Goal: Task Accomplishment & Management: Use online tool/utility

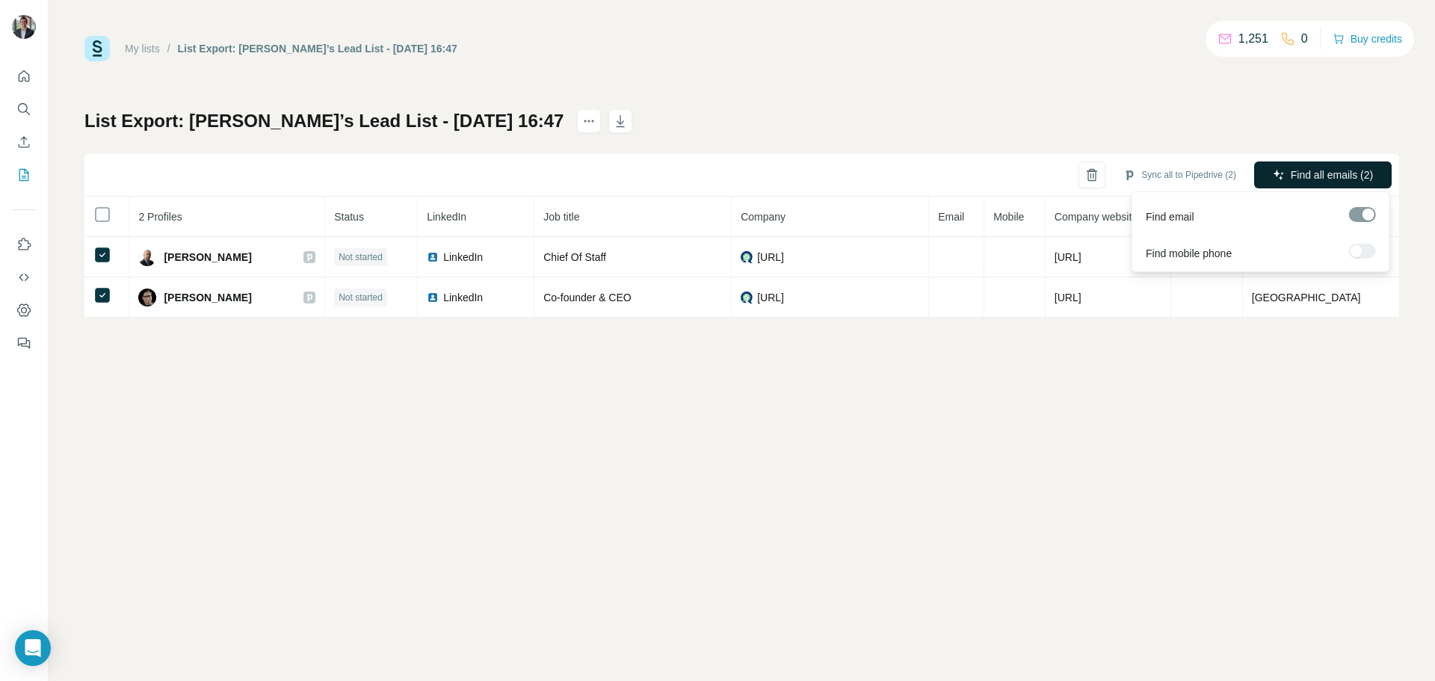
click at [1307, 170] on span "Find all emails (2)" at bounding box center [1332, 174] width 82 height 15
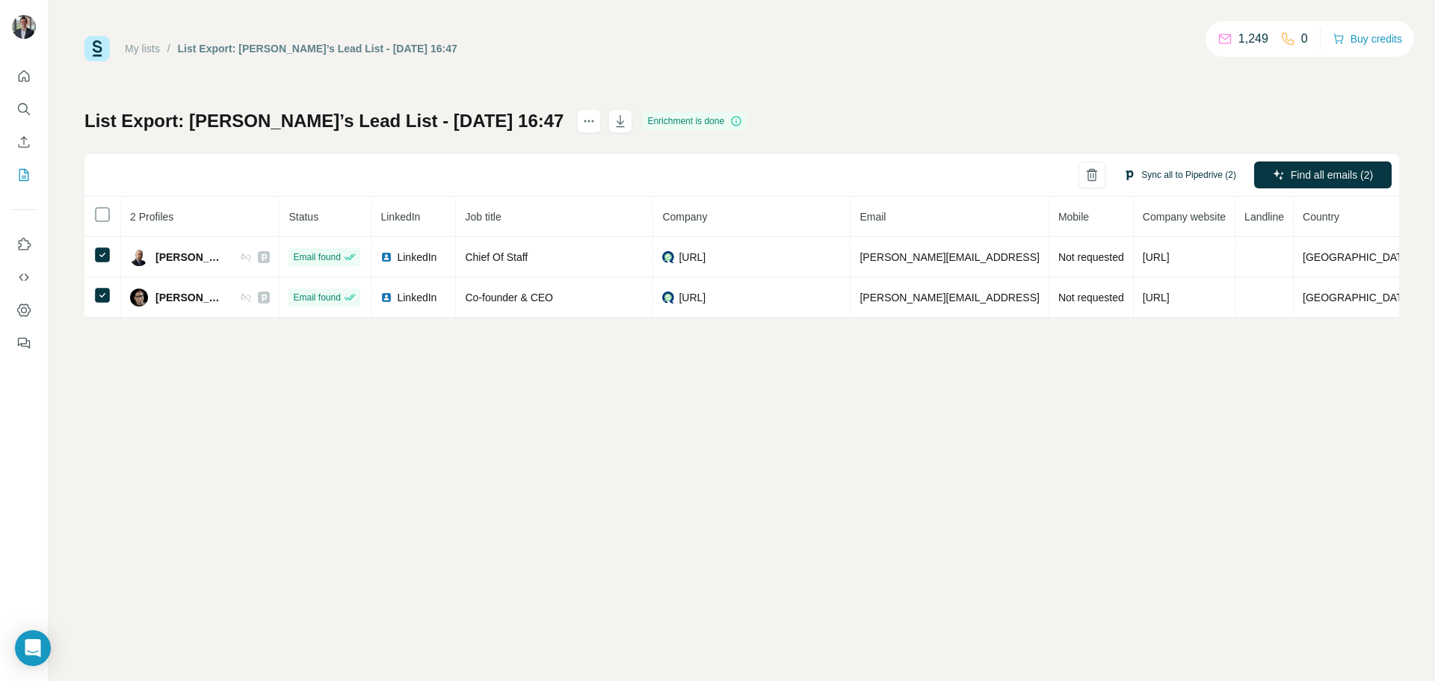
click at [1195, 176] on button "Sync all to Pipedrive (2)" at bounding box center [1180, 175] width 134 height 22
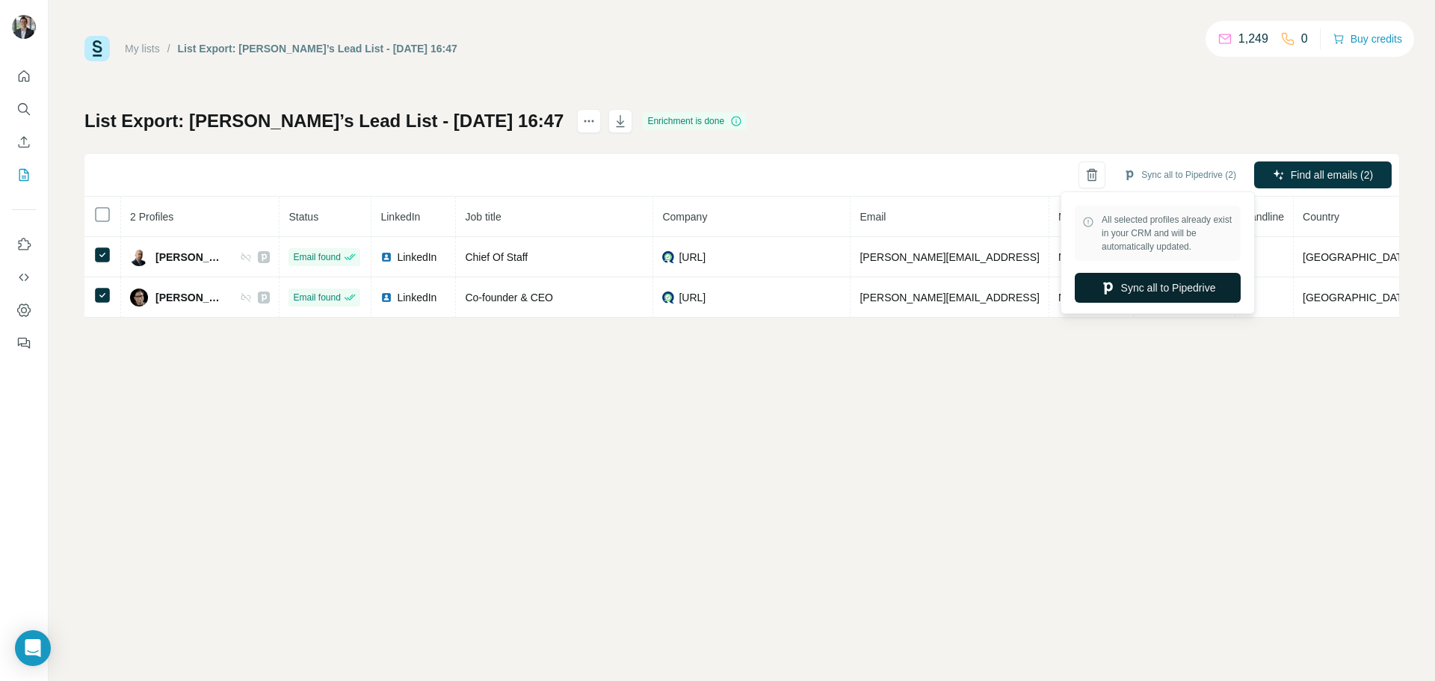
click at [1155, 297] on button "Sync all to Pipedrive" at bounding box center [1158, 288] width 166 height 30
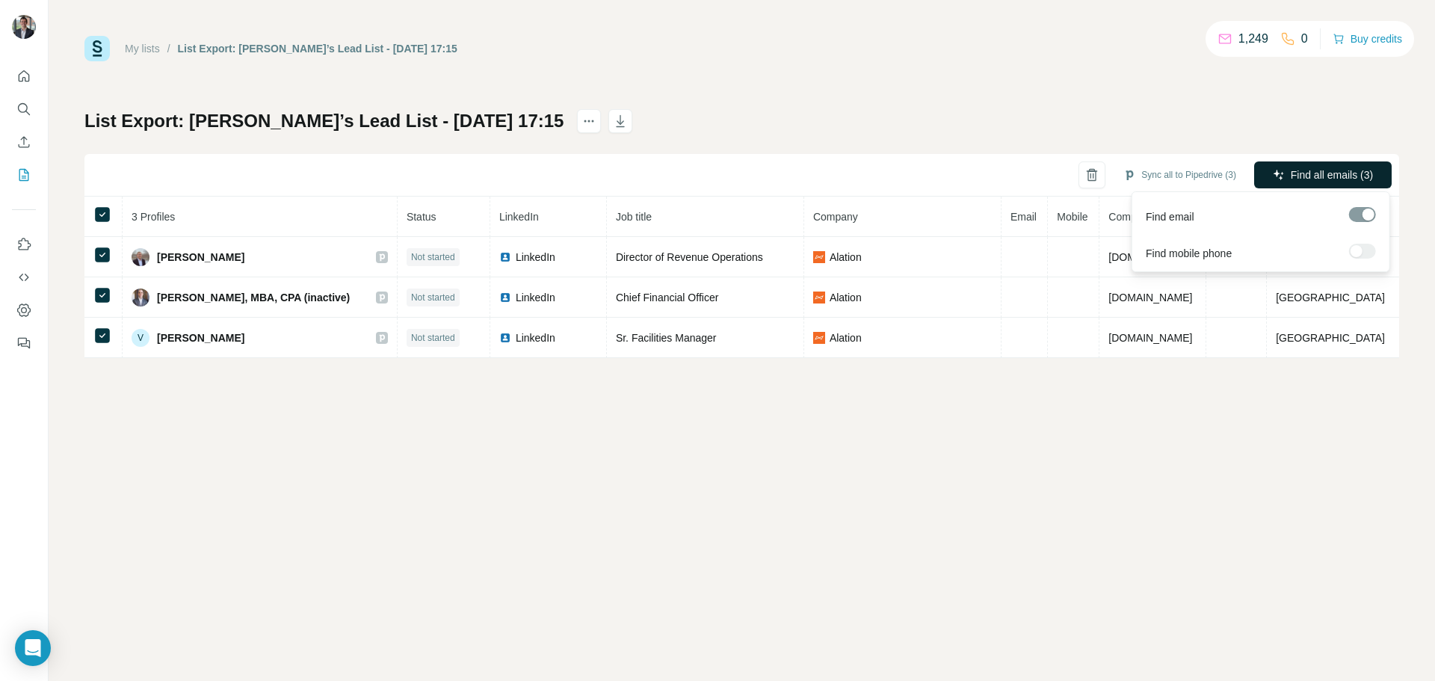
click at [1274, 174] on icon "button" at bounding box center [1279, 175] width 10 height 10
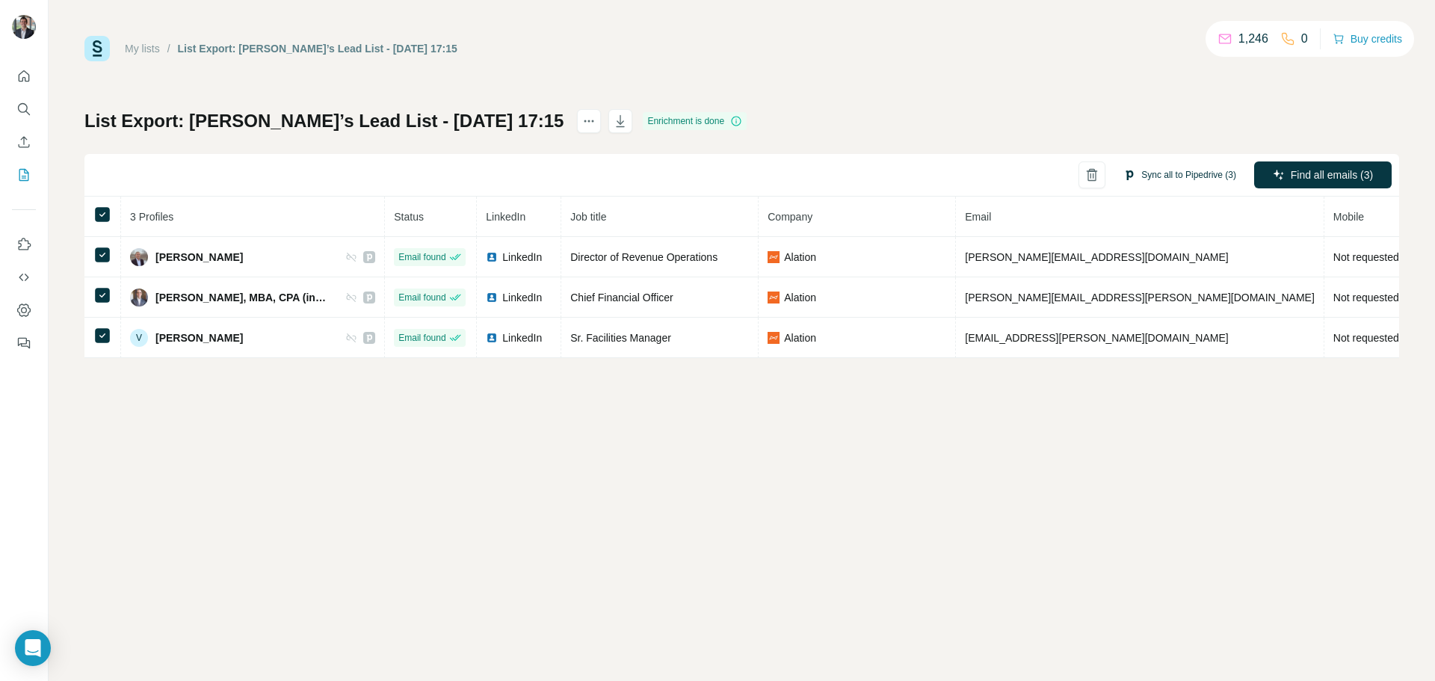
click at [1156, 169] on button "Sync all to Pipedrive (3)" at bounding box center [1180, 175] width 134 height 22
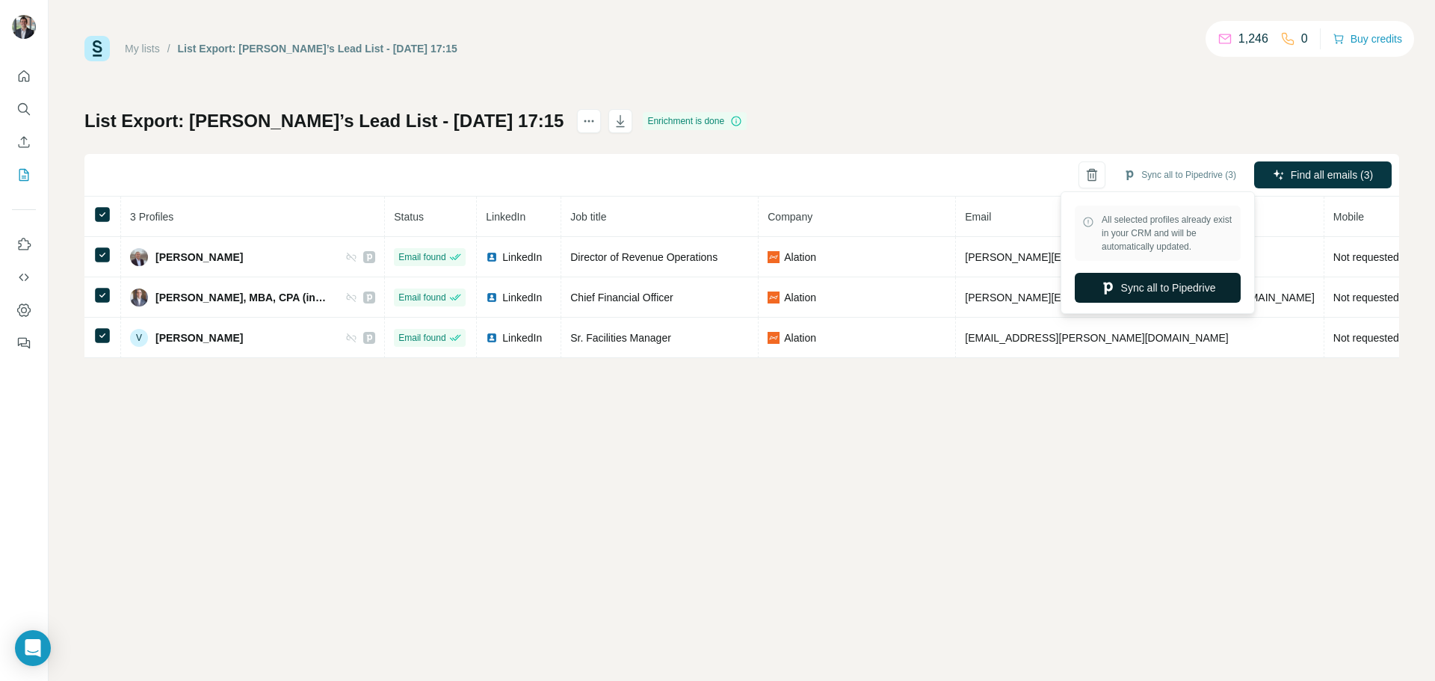
click at [1133, 293] on button "Sync all to Pipedrive" at bounding box center [1158, 288] width 166 height 30
